Goal: Find specific page/section: Find specific page/section

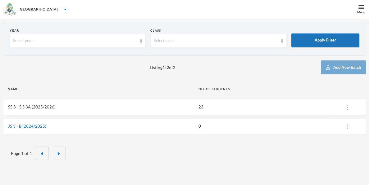
click at [30, 108] on link "SS 3 - S S 3A (2025/2026)" at bounding box center [32, 107] width 48 height 5
click at [22, 108] on link "SS 3 - S S 3A (2025/2026)" at bounding box center [32, 107] width 48 height 5
